Goal: Information Seeking & Learning: Learn about a topic

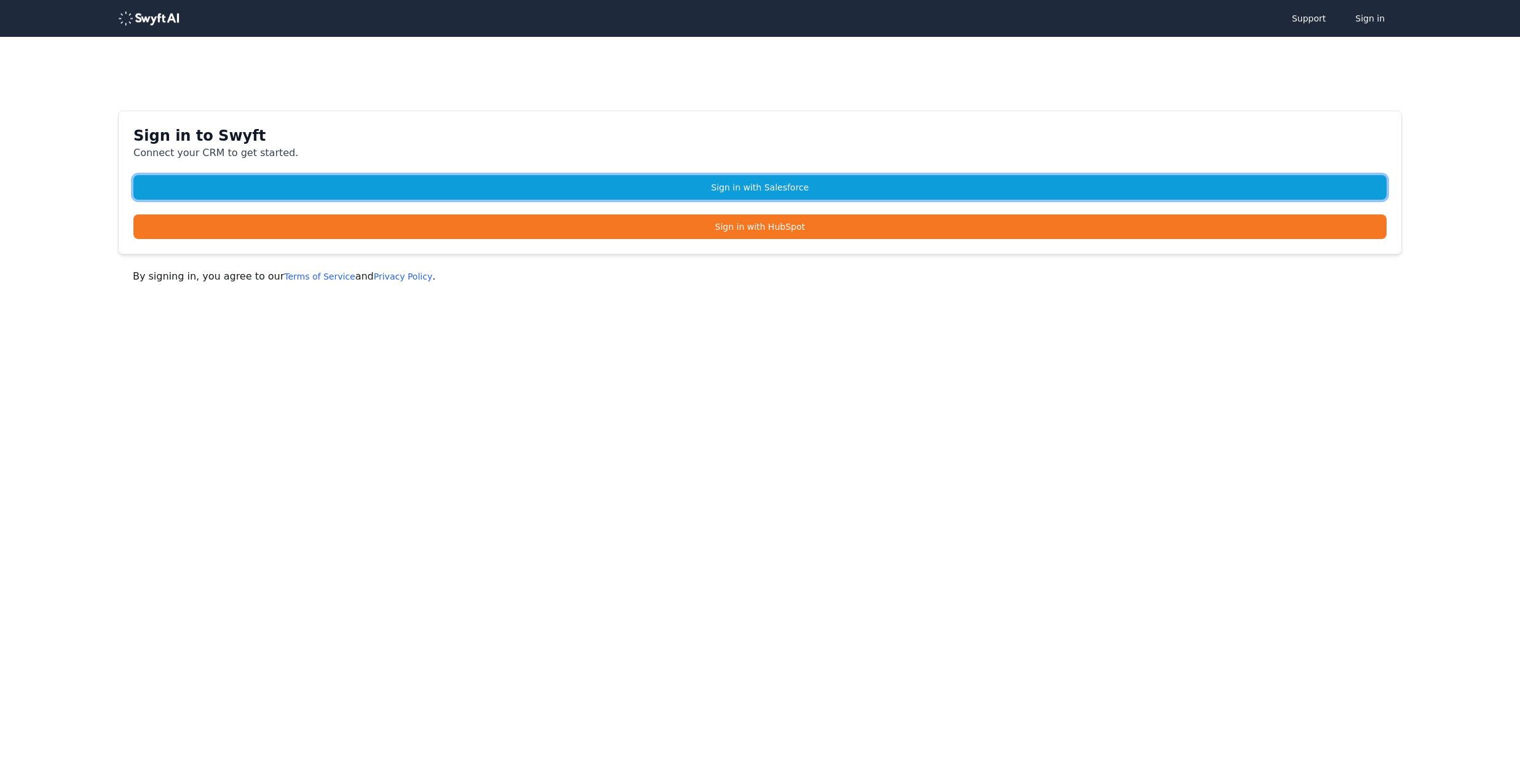
click at [784, 185] on link "Sign in with Salesforce" at bounding box center [760, 187] width 1253 height 24
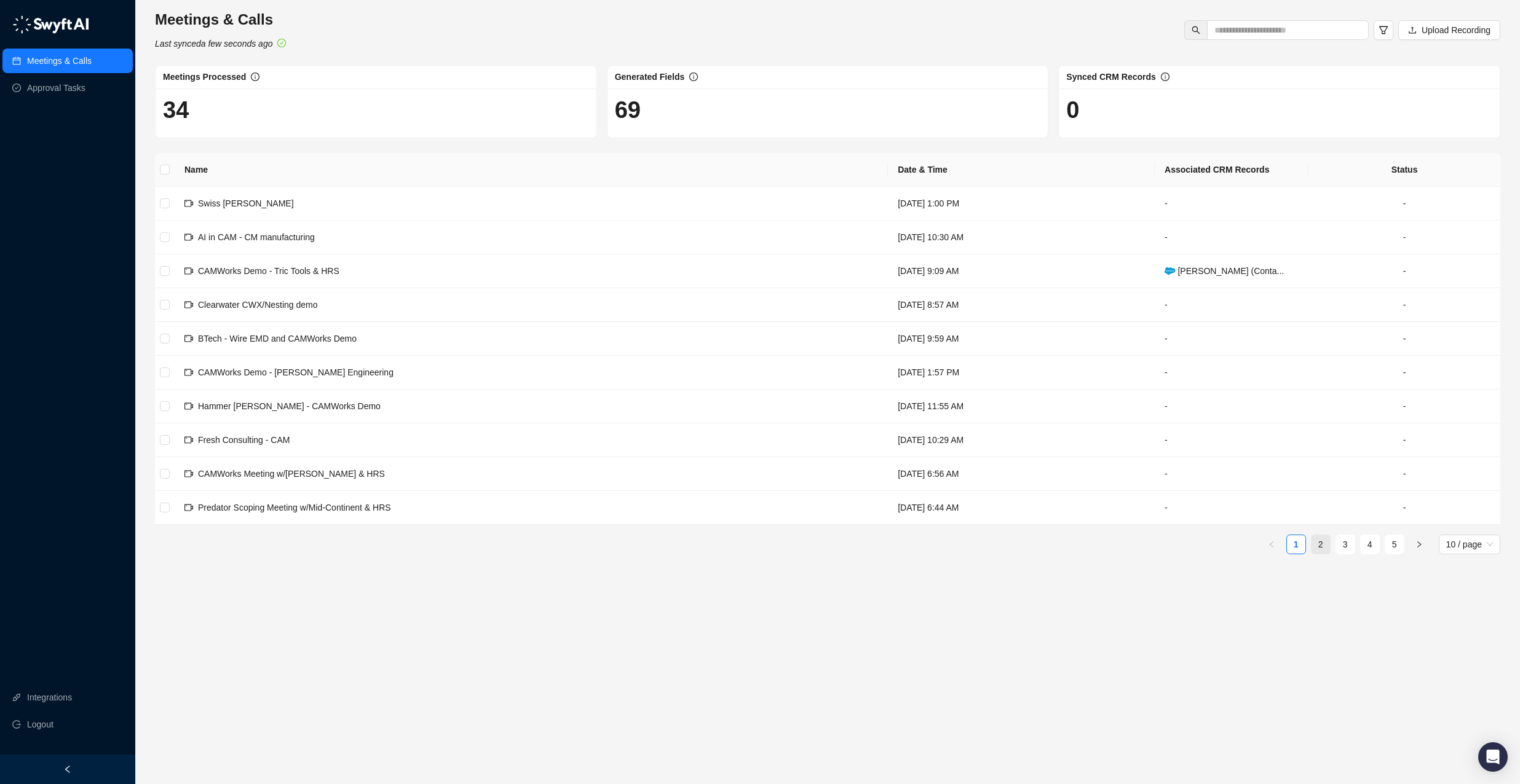
click at [1320, 543] on link "2" at bounding box center [1320, 544] width 19 height 19
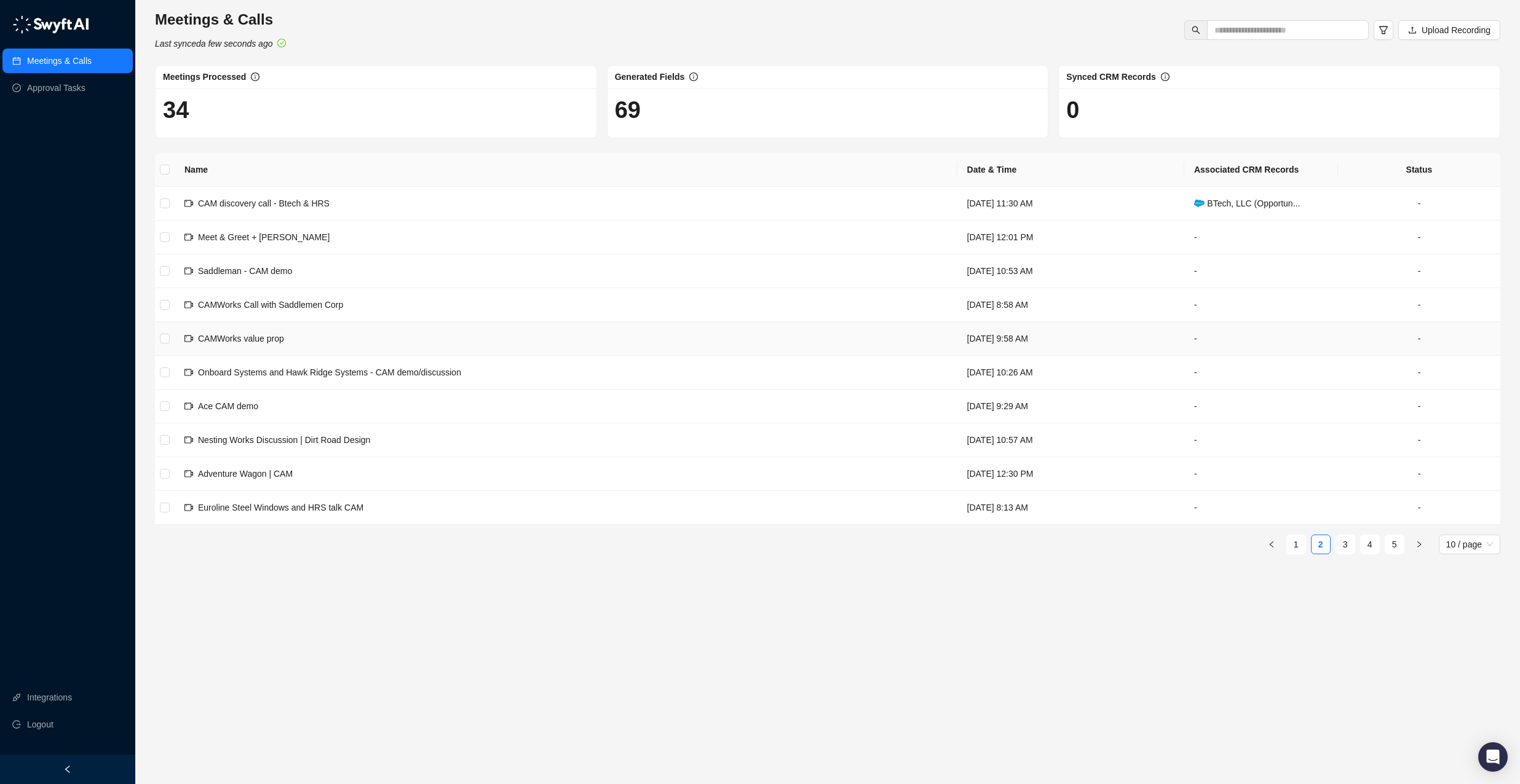
click at [265, 335] on span "CAMWorks value prop" at bounding box center [241, 339] width 86 height 10
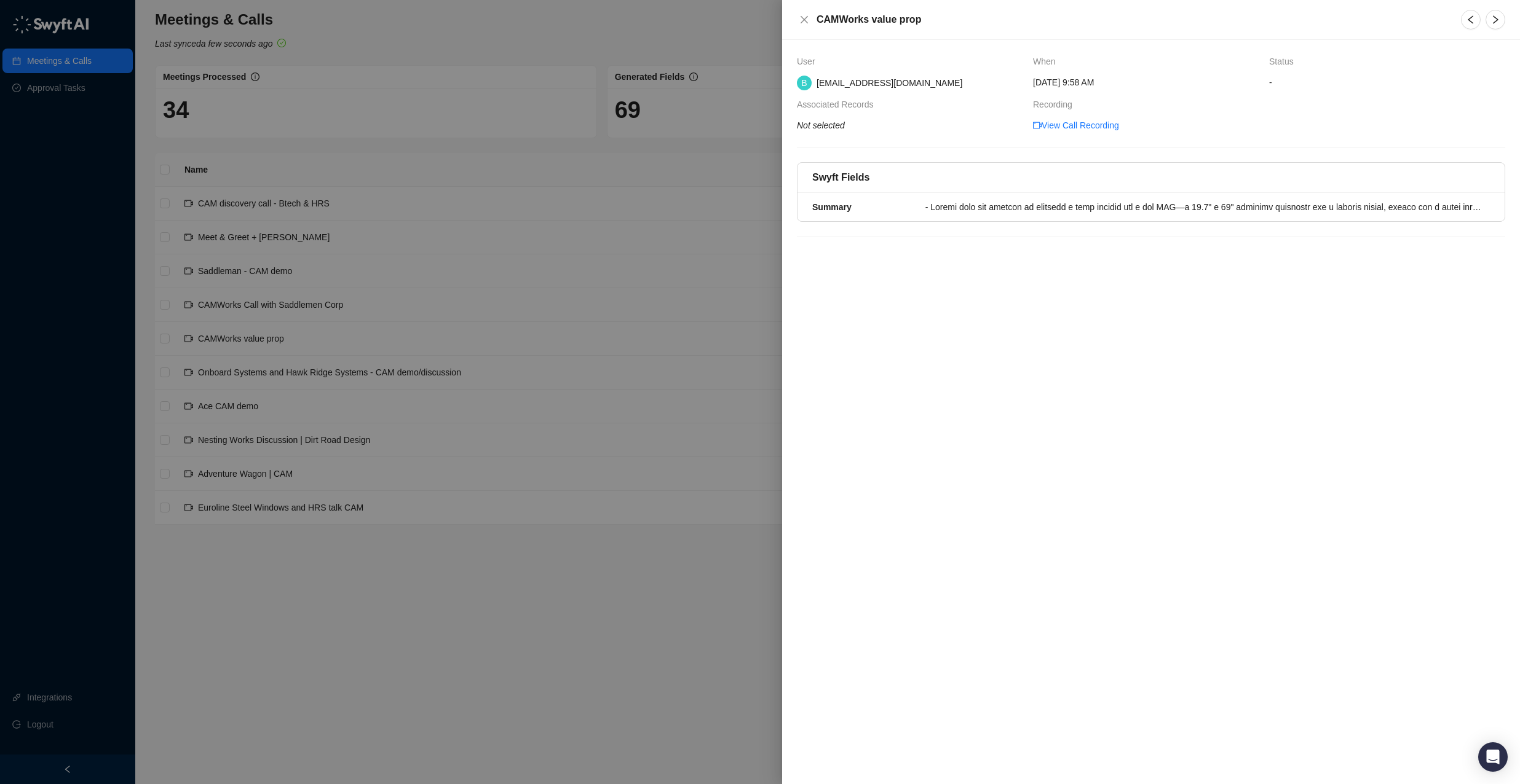
click at [662, 571] on div at bounding box center [760, 392] width 1520 height 784
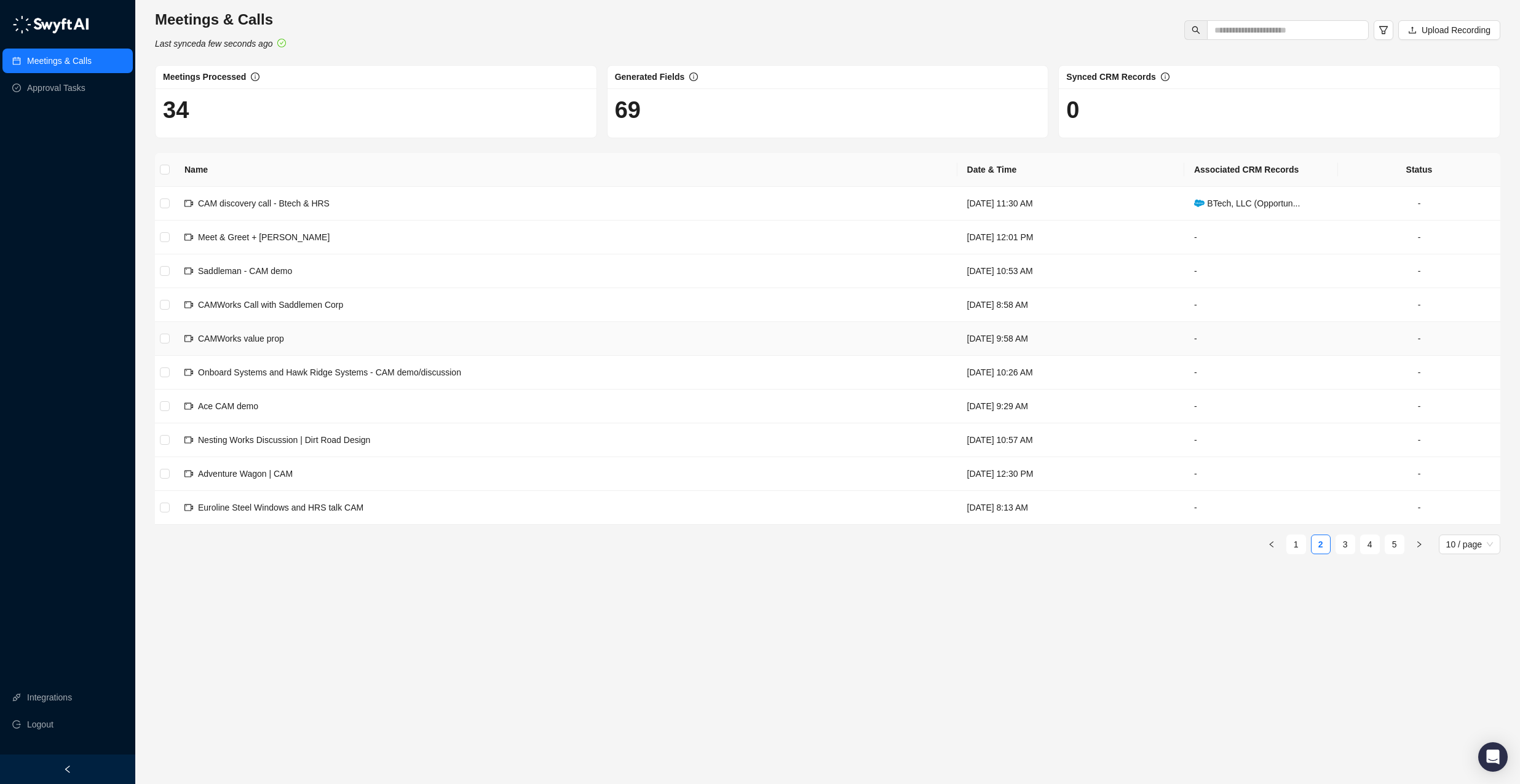
click at [170, 340] on td at bounding box center [165, 339] width 19 height 34
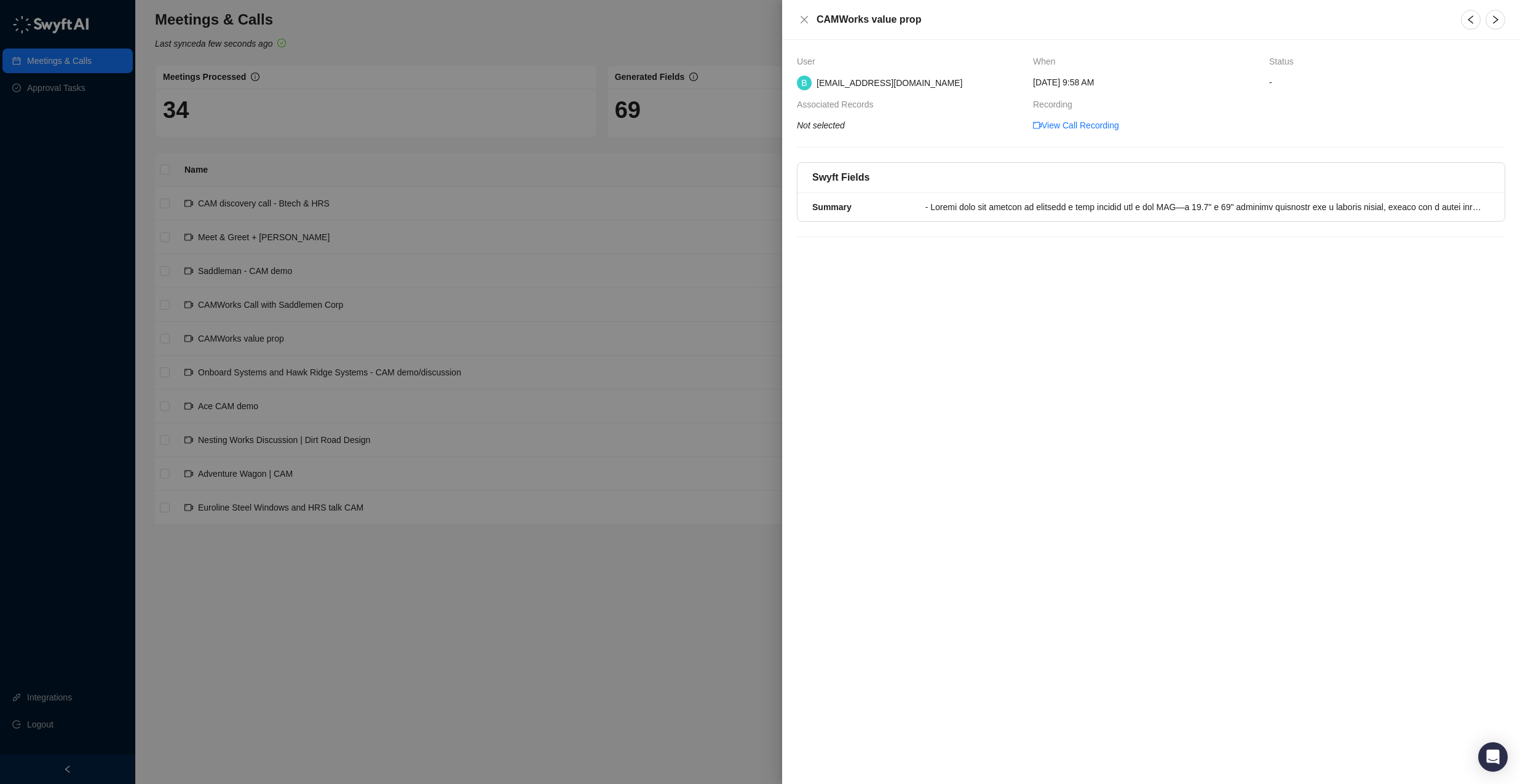
click at [589, 731] on div at bounding box center [760, 392] width 1520 height 784
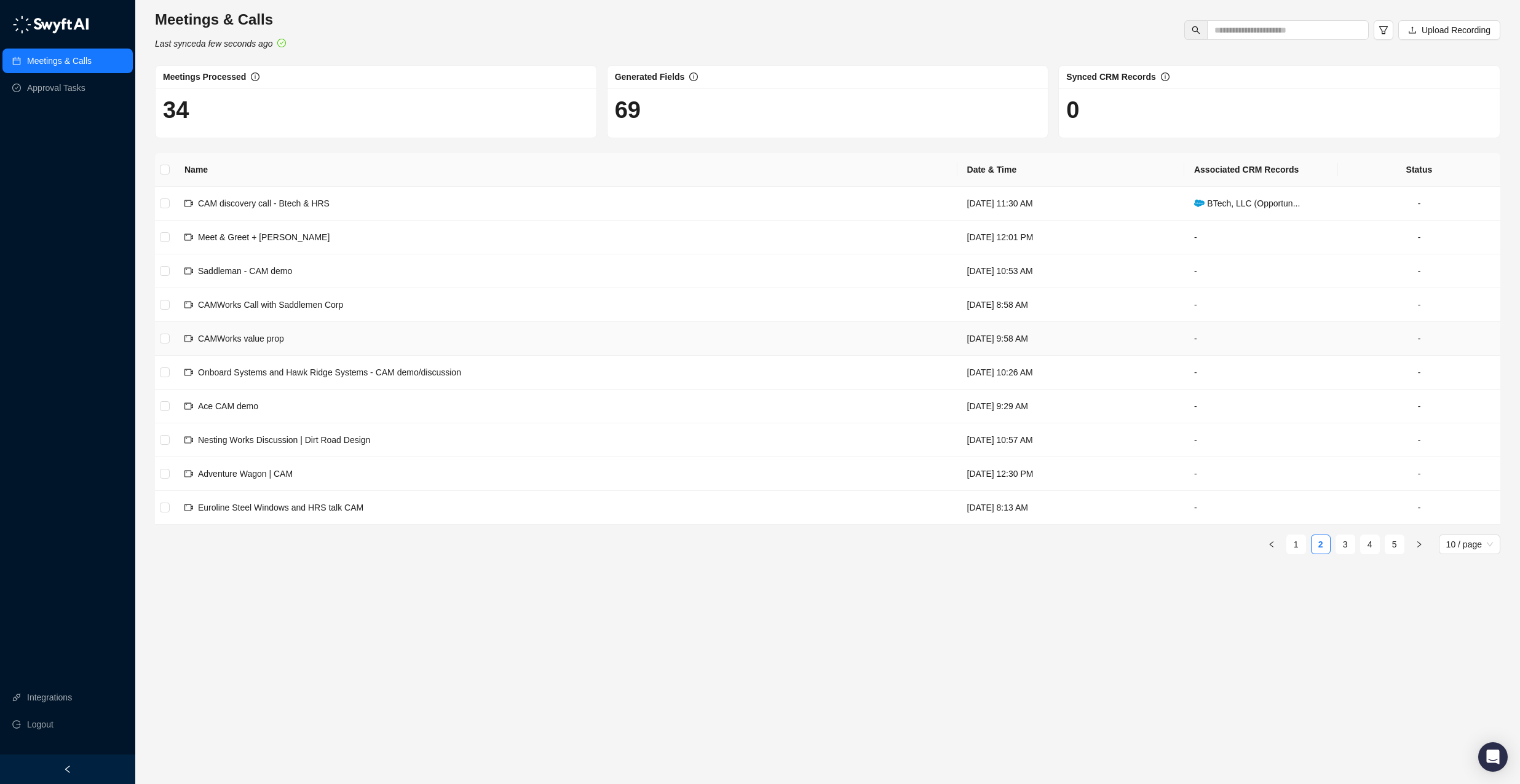
click at [231, 339] on span "CAMWorks value prop" at bounding box center [241, 339] width 86 height 10
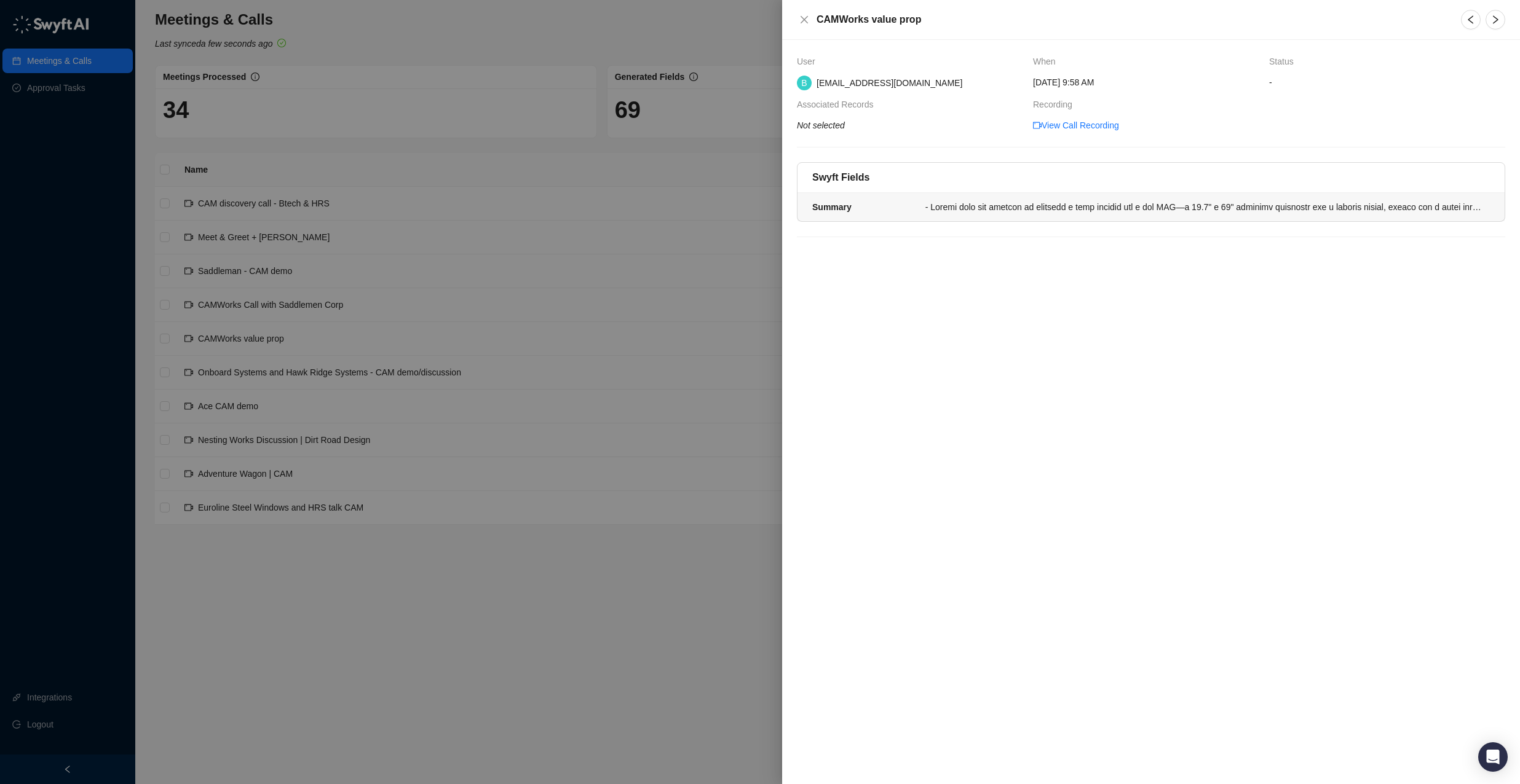
click at [1084, 204] on div at bounding box center [1204, 207] width 557 height 14
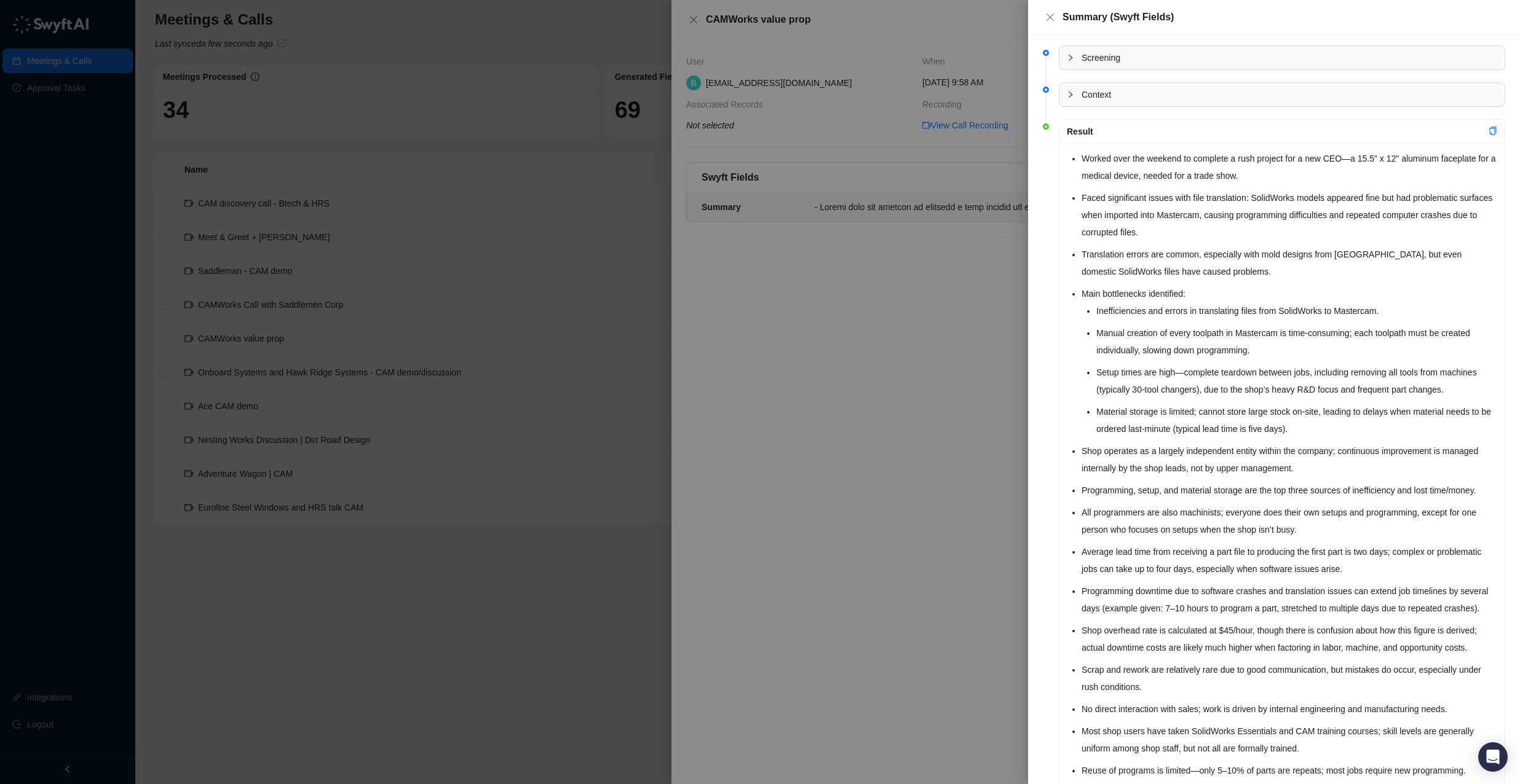
click at [817, 349] on div at bounding box center [760, 392] width 1520 height 784
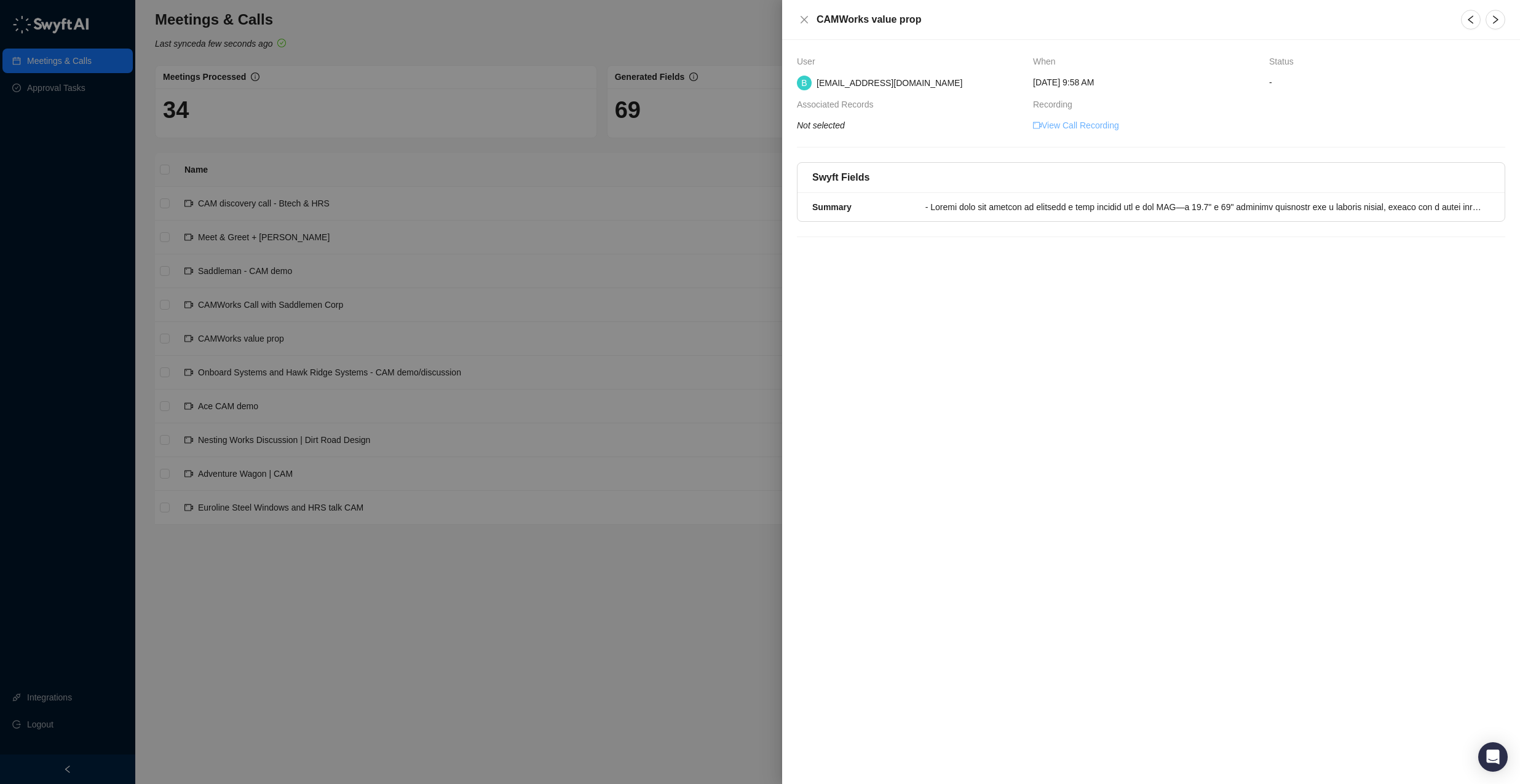
click at [1090, 125] on link "View Call Recording" at bounding box center [1076, 126] width 86 height 14
